Goal: Find specific page/section: Find specific page/section

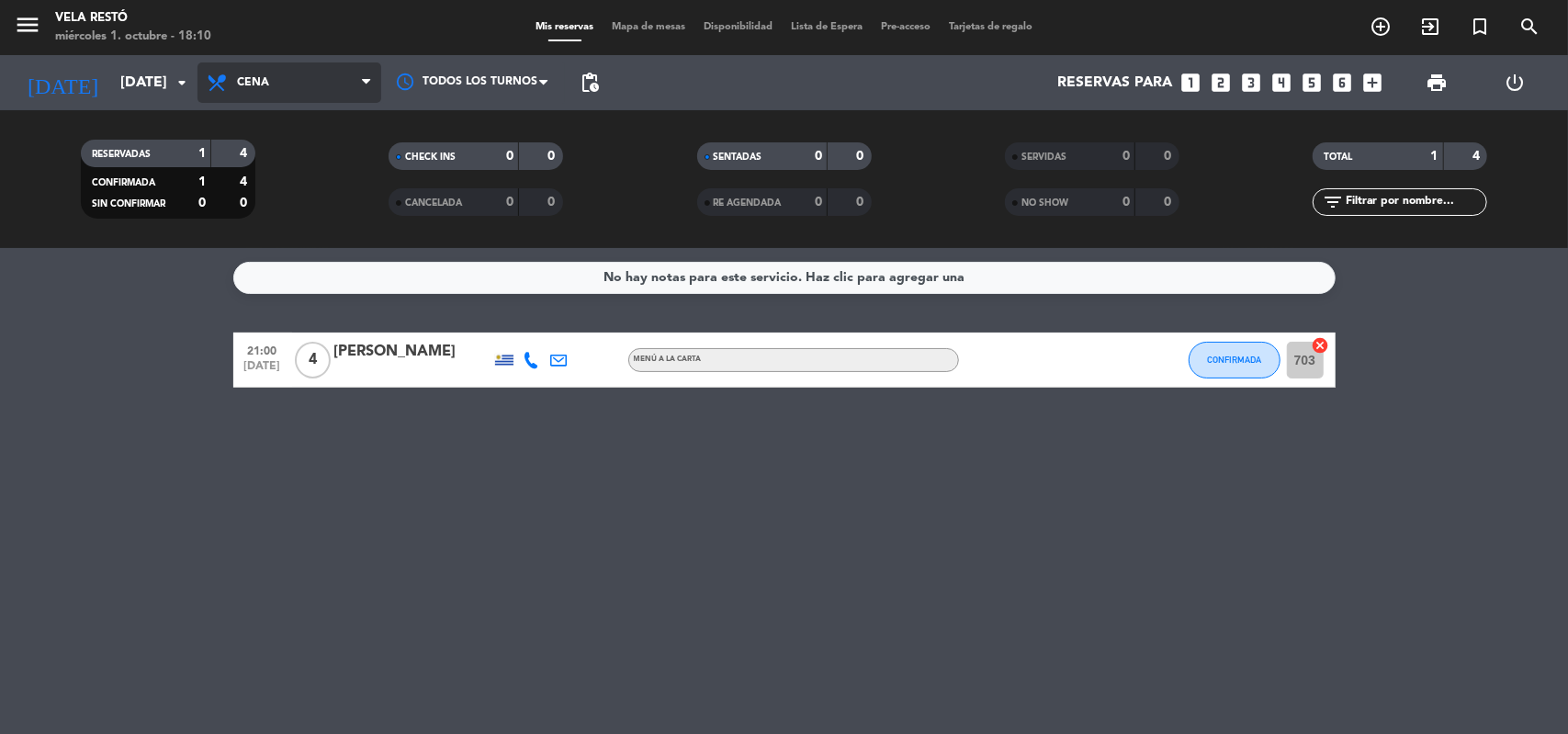
click at [244, 63] on span "Cena" at bounding box center [289, 82] width 183 height 41
click at [300, 166] on div "menu Vela Restó [DATE] 1. octubre - 18:10 Mis reservas Mapa de mesas Disponibil…" at bounding box center [784, 124] width 1568 height 248
click at [310, 89] on span "Desayuno" at bounding box center [289, 82] width 183 height 41
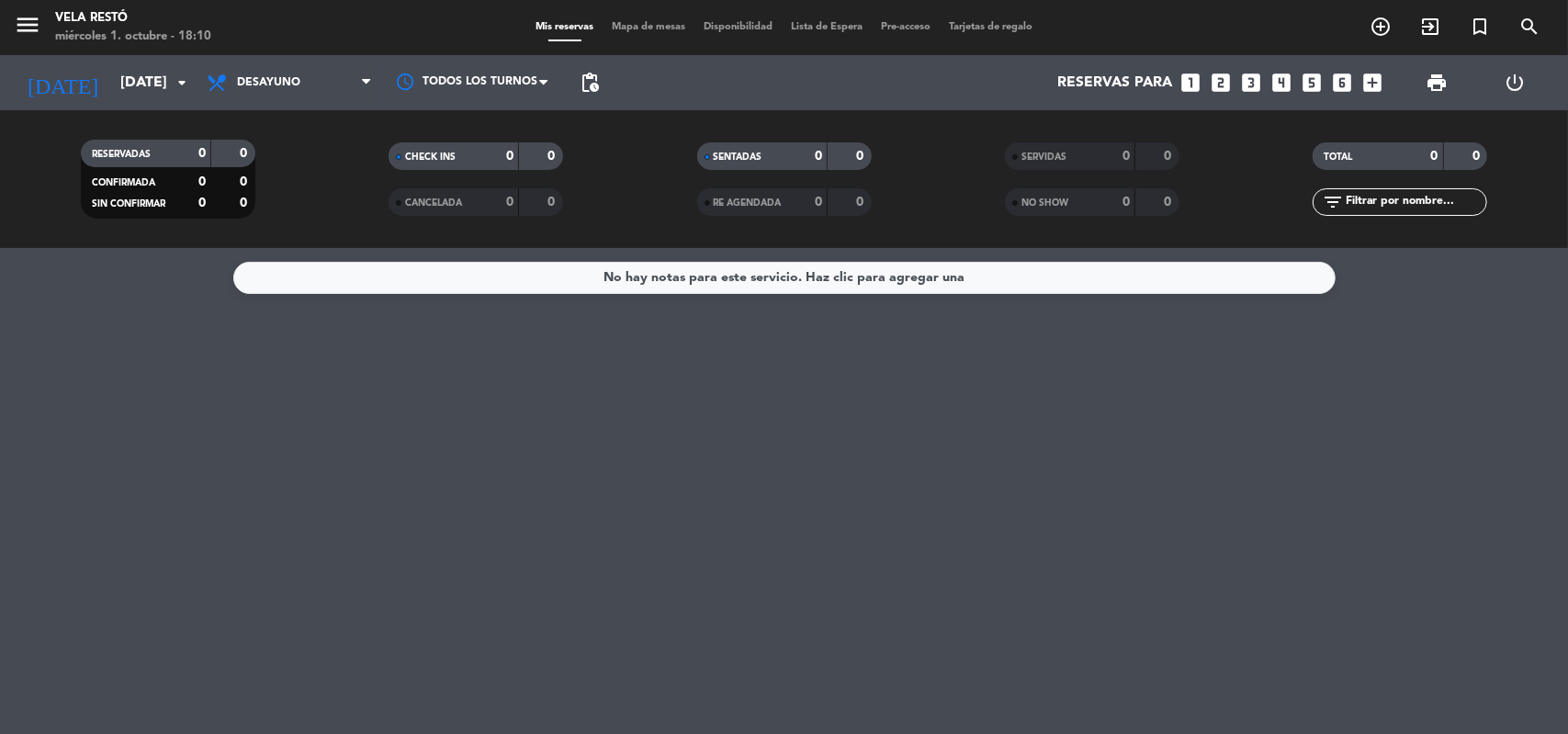
click at [310, 89] on span "Desayuno" at bounding box center [289, 82] width 183 height 41
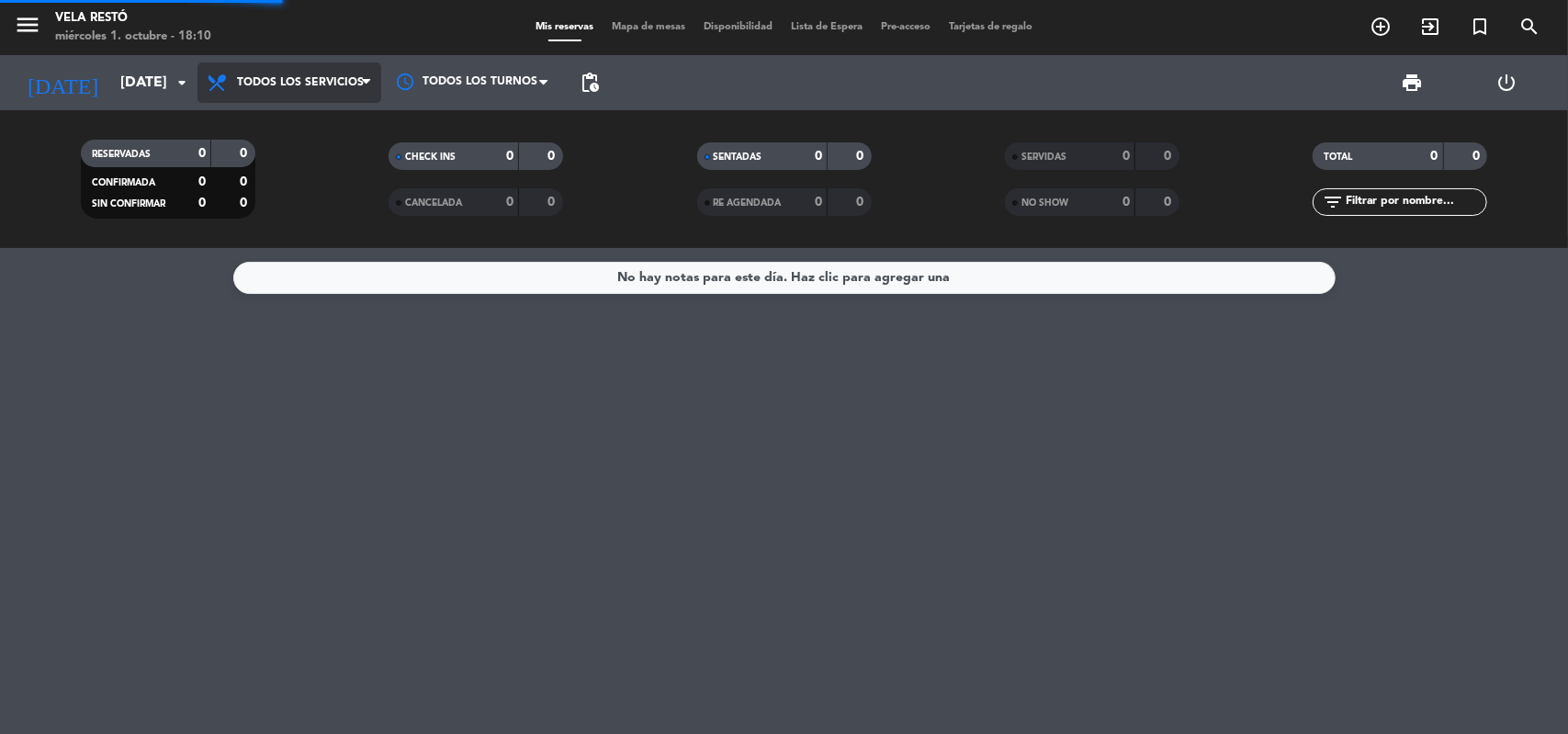
click at [300, 116] on div "menu Vela Restó [DATE] 1. octubre - 18:10 Mis reservas Mapa de mesas Disponibil…" at bounding box center [784, 124] width 1568 height 248
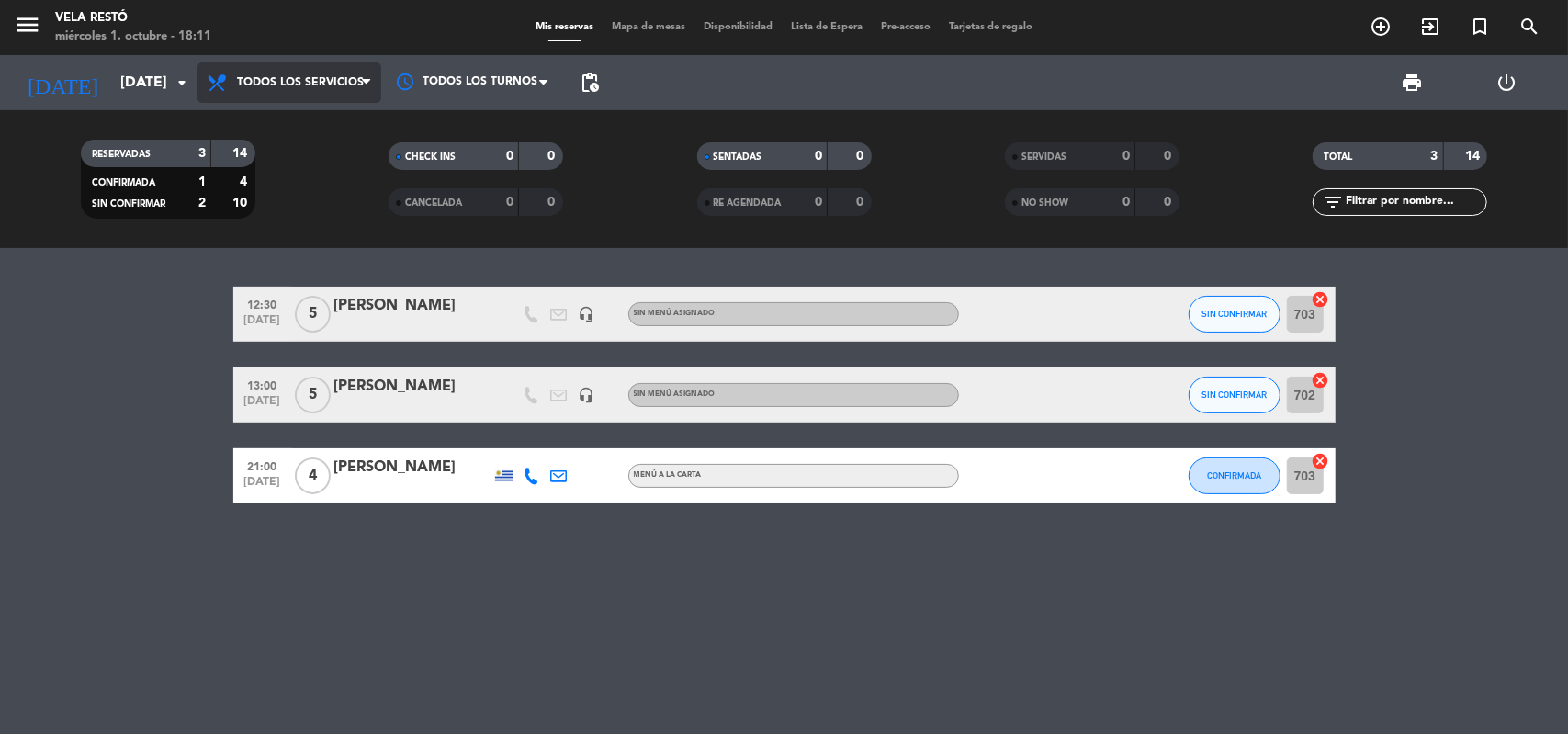
click at [328, 71] on span "Todos los servicios" at bounding box center [289, 82] width 183 height 41
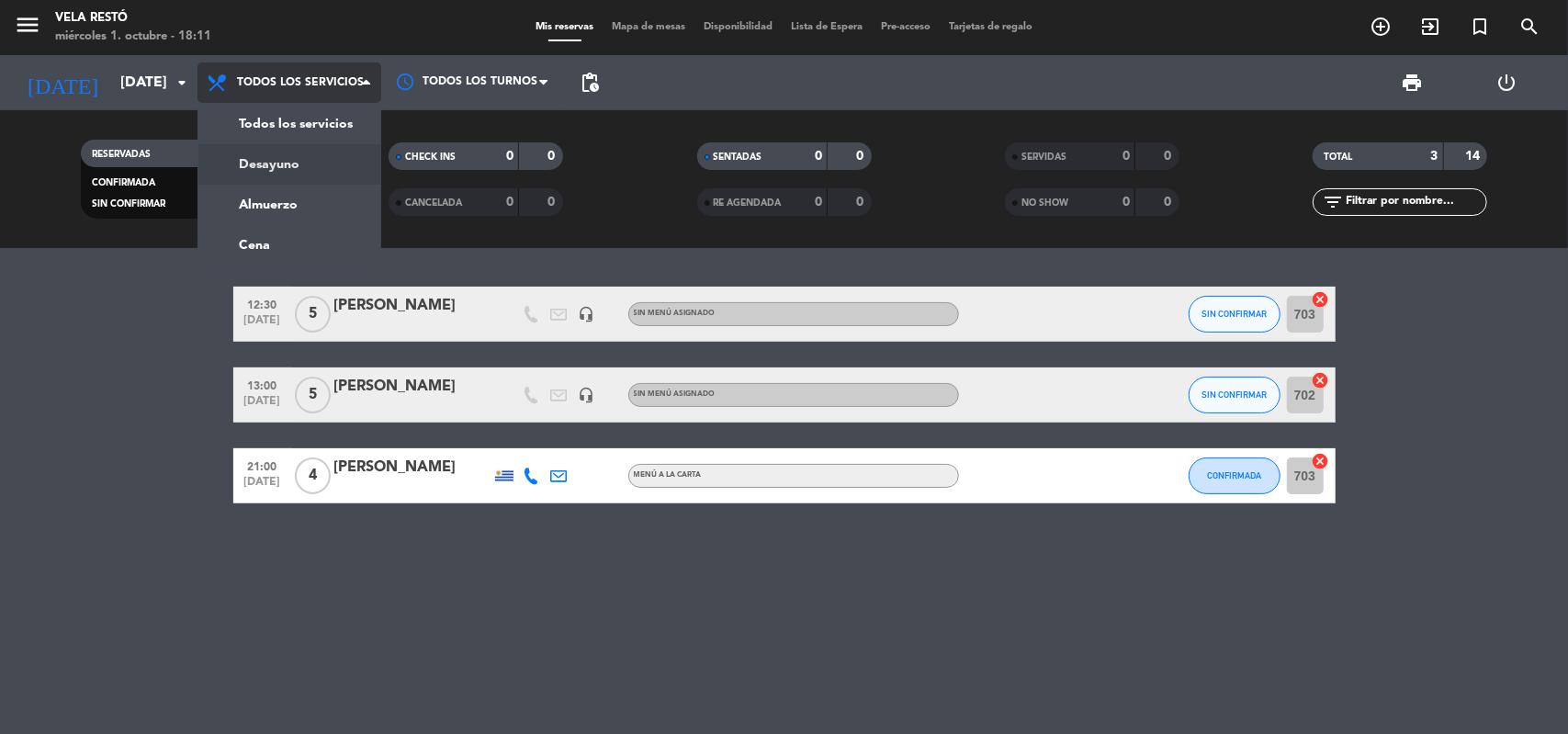
click at [277, 173] on div "menu Vela Restó [DATE] 1. octubre - 18:11 Mis reservas Mapa de mesas Disponibil…" at bounding box center [784, 124] width 1568 height 248
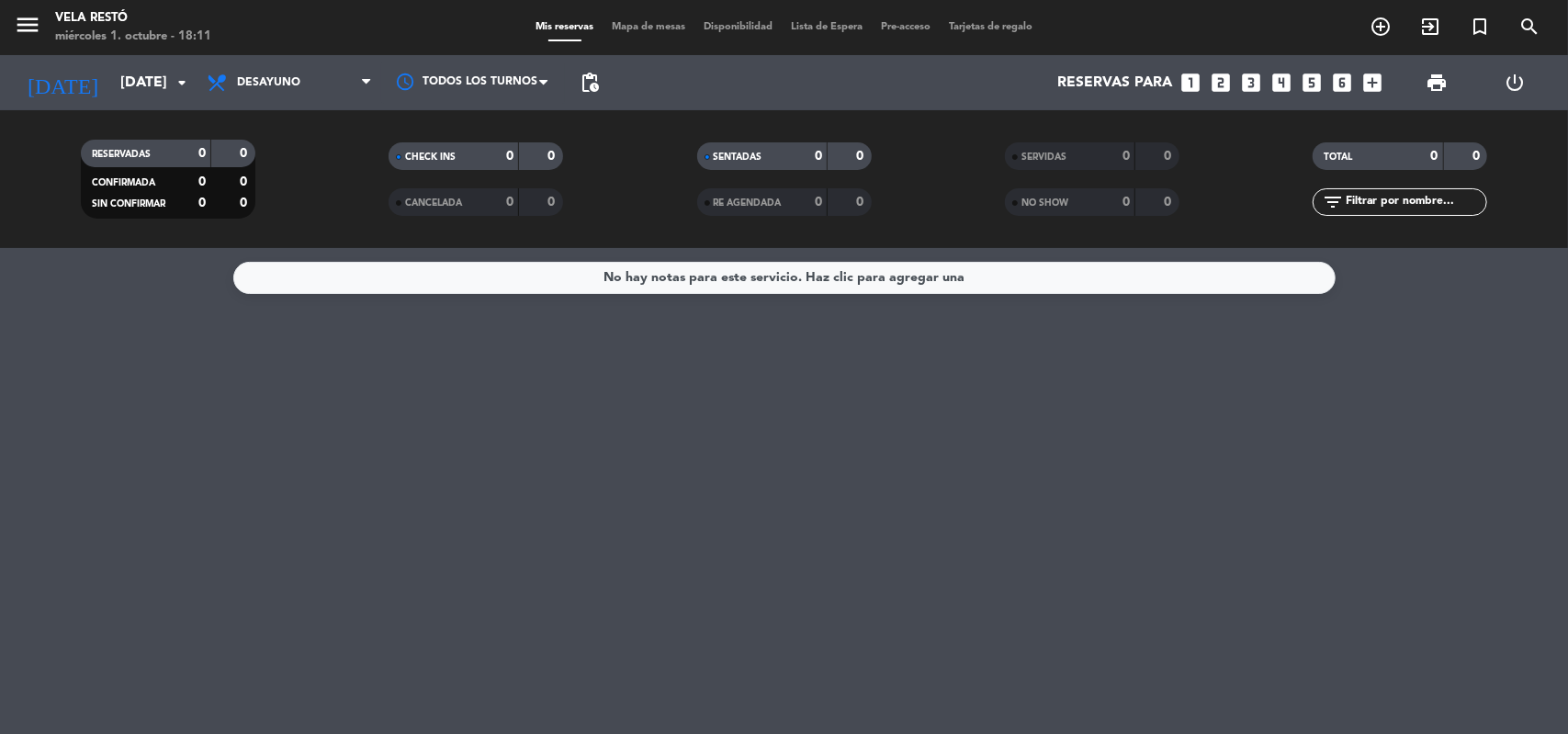
click at [301, 81] on span "Desayuno" at bounding box center [289, 82] width 183 height 41
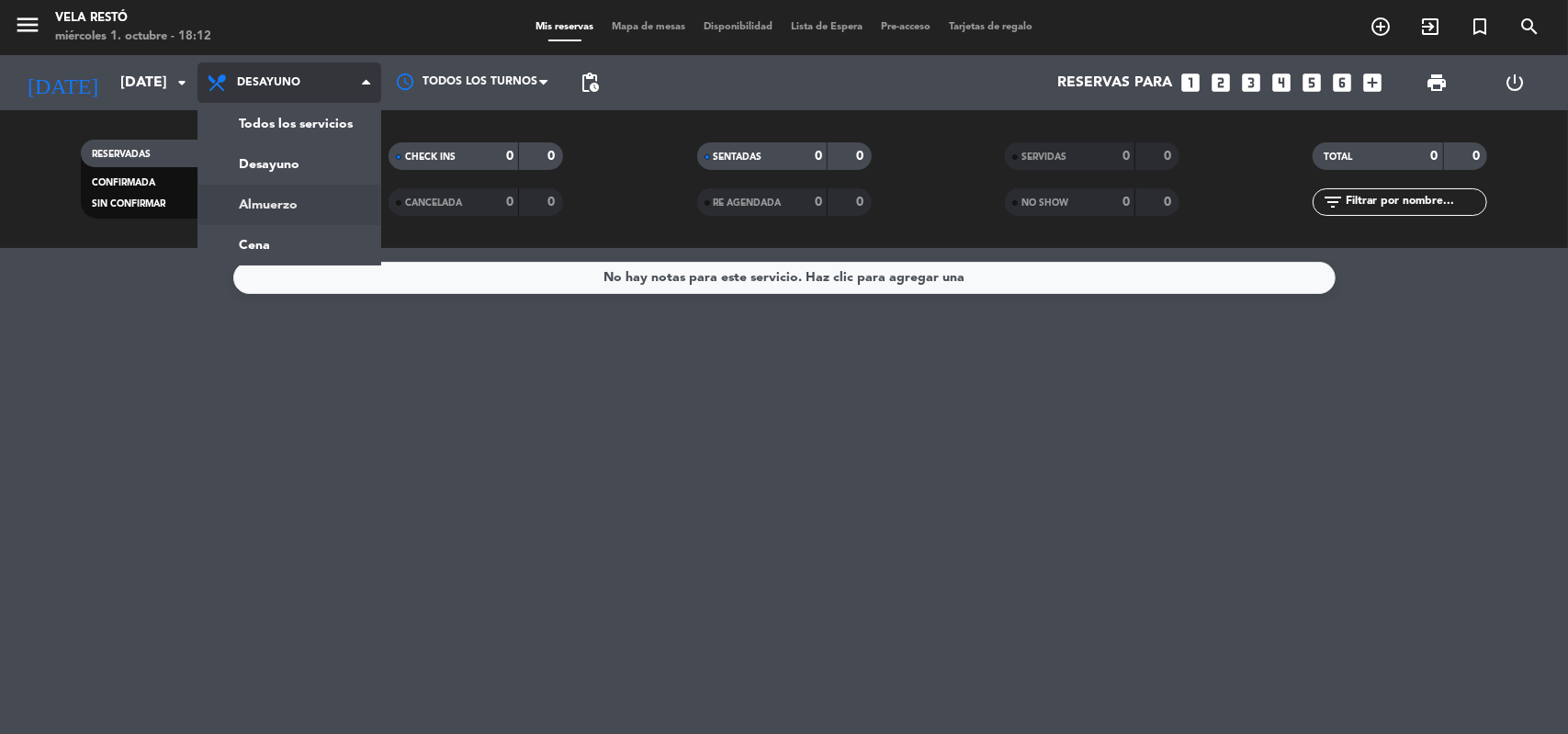
click at [272, 189] on div "menu Vela Restó [DATE] 1. octubre - 18:12 Mis reservas Mapa de mesas Disponibil…" at bounding box center [784, 124] width 1568 height 248
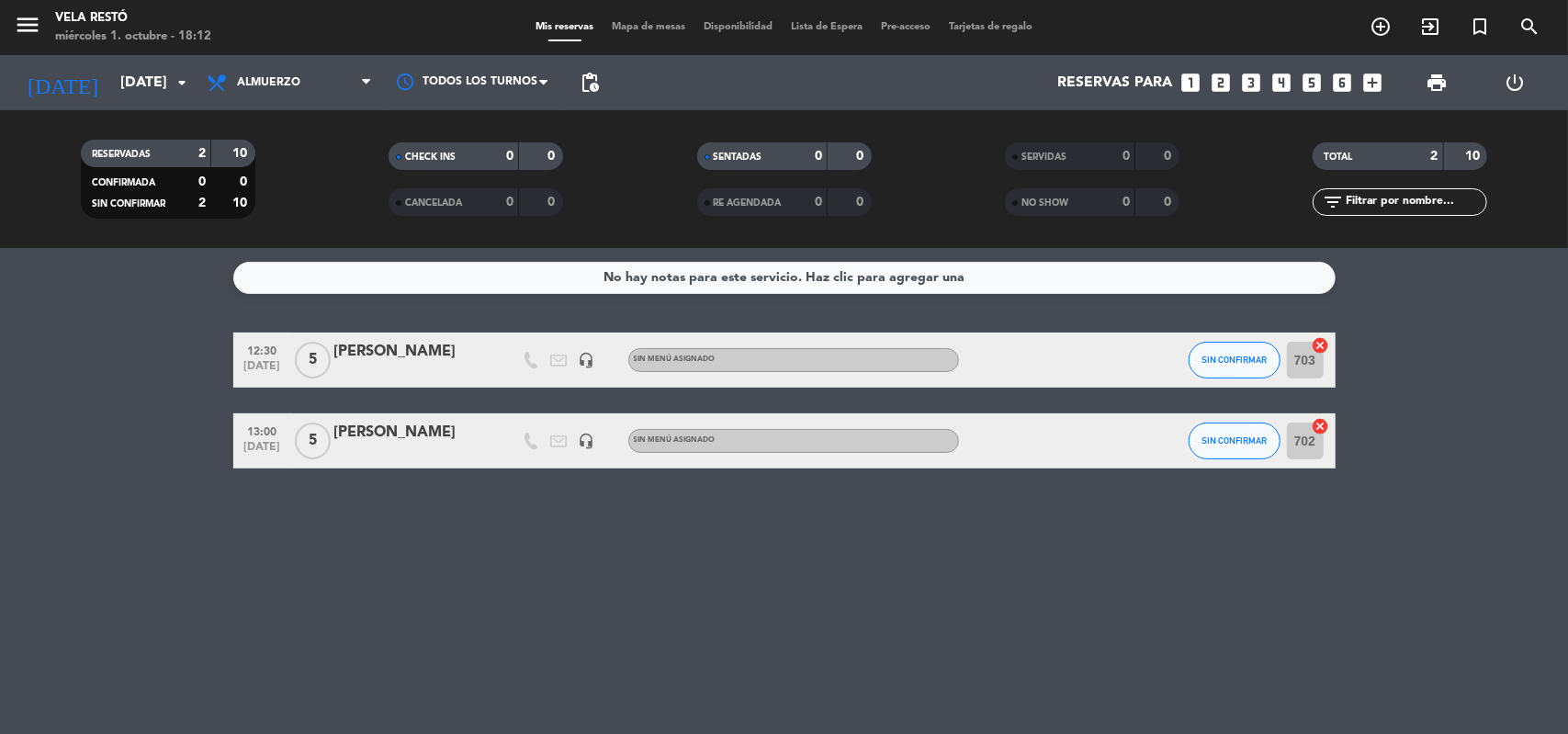
click at [310, 97] on span "Almuerzo" at bounding box center [289, 82] width 183 height 41
click at [294, 68] on span "Almuerzo" at bounding box center [289, 82] width 183 height 41
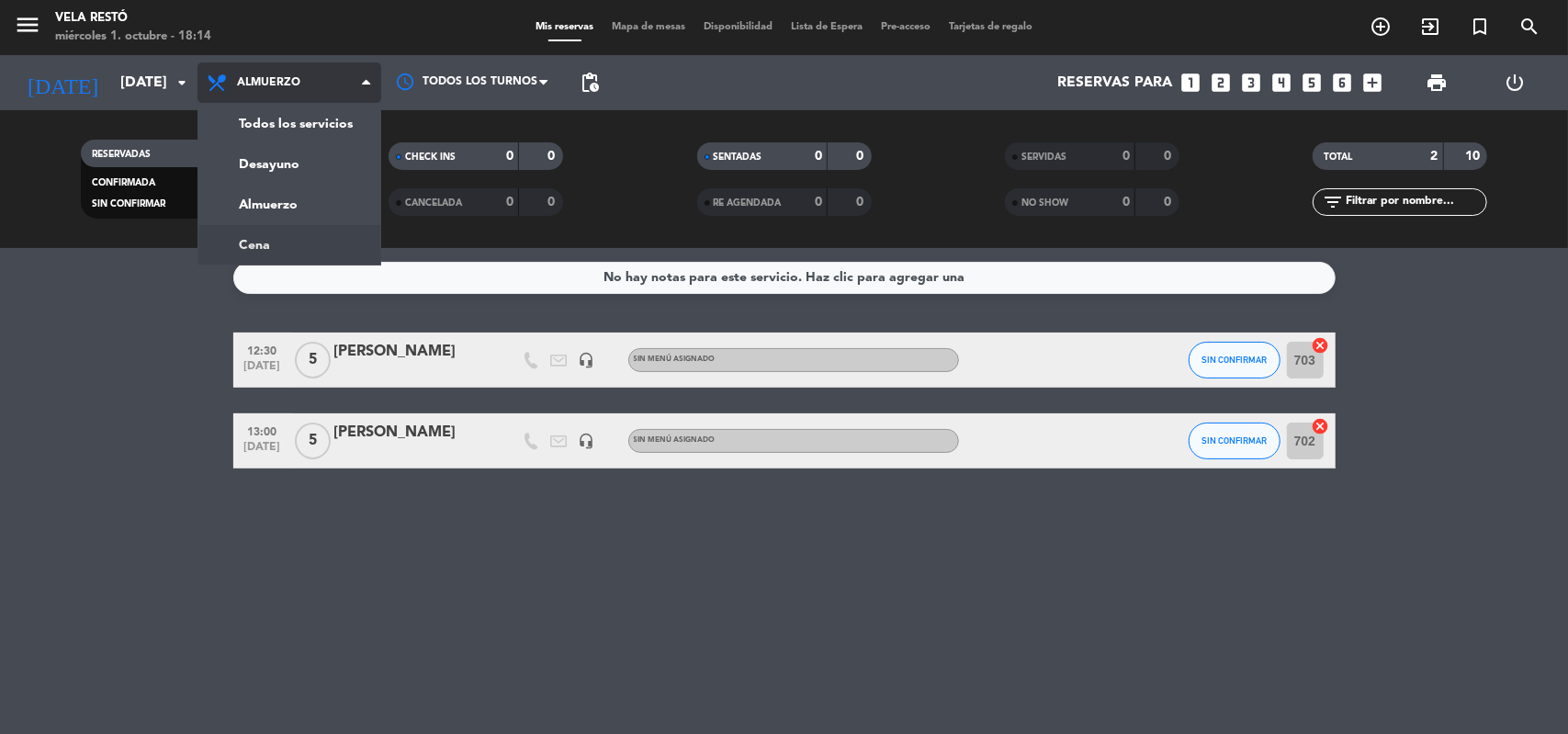
click at [288, 245] on div "menu Vela Restó [DATE] 1. octubre - 18:14 Mis reservas Mapa de mesas Disponibil…" at bounding box center [784, 124] width 1568 height 248
